Goal: Task Accomplishment & Management: Complete application form

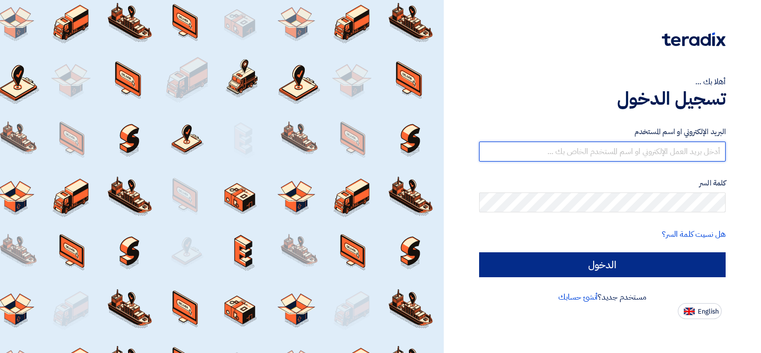
type input "raef@saudi-technic.com"
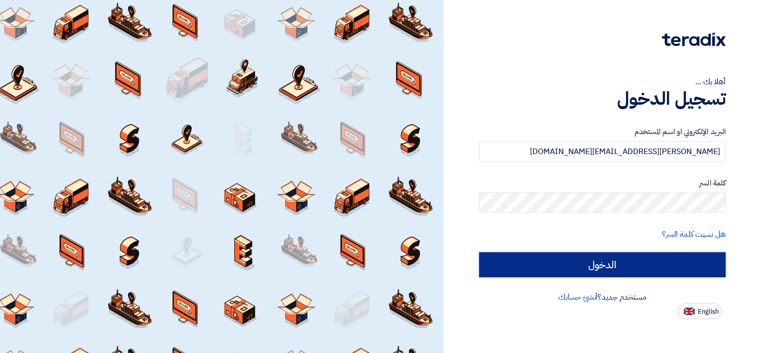
click at [666, 261] on input "الدخول" at bounding box center [602, 264] width 247 height 25
type input "Sign in"
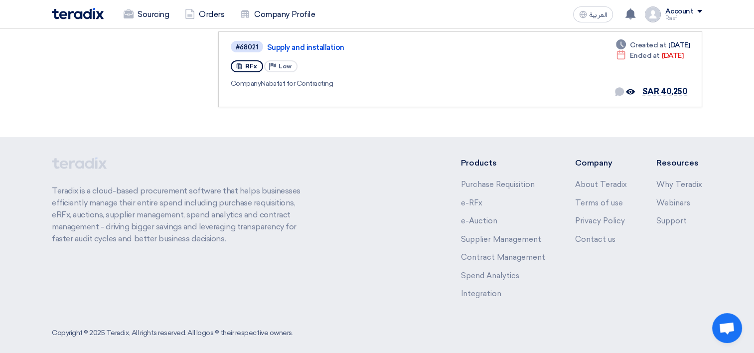
scroll to position [349, 0]
